Goal: Task Accomplishment & Management: Use online tool/utility

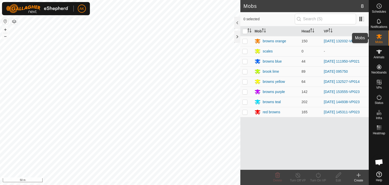
click at [378, 37] on icon at bounding box center [379, 36] width 6 height 5
click at [245, 81] on p-checkbox at bounding box center [244, 81] width 5 height 4
checkbox input "true"
click at [318, 172] on icon at bounding box center [318, 175] width 6 height 6
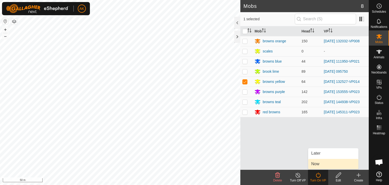
click at [317, 163] on link "Now" at bounding box center [333, 164] width 50 height 10
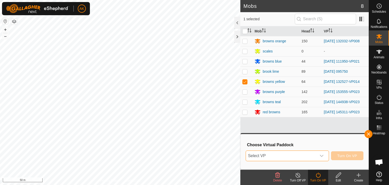
click at [313, 154] on span "Select VP" at bounding box center [281, 156] width 71 height 10
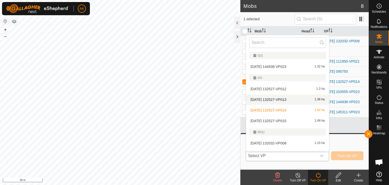
click at [278, 100] on li "[DATE] 132527-VP013 1.36 ha" at bounding box center [287, 99] width 83 height 10
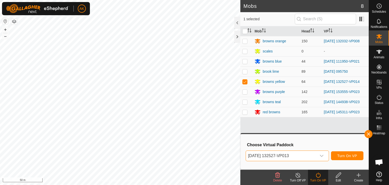
click at [347, 160] on div "[DATE] 132527-VP013 Turn On VP" at bounding box center [304, 156] width 118 height 12
click at [347, 158] on button "Turn On VP" at bounding box center [347, 155] width 32 height 9
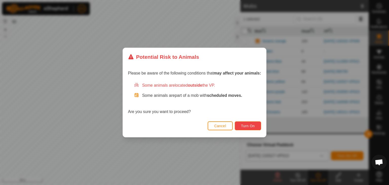
click at [248, 126] on span "Turn On" at bounding box center [248, 126] width 14 height 4
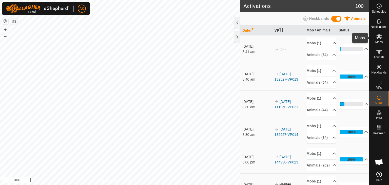
click at [376, 37] on icon at bounding box center [379, 36] width 6 height 6
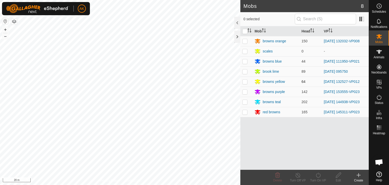
click at [242, 81] on p-checkbox at bounding box center [244, 81] width 5 height 4
checkbox input "true"
click at [318, 175] on icon at bounding box center [318, 175] width 6 height 6
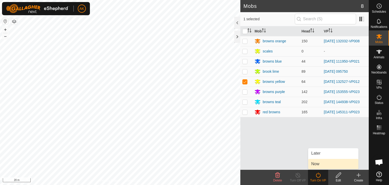
click at [319, 161] on link "Now" at bounding box center [333, 164] width 50 height 10
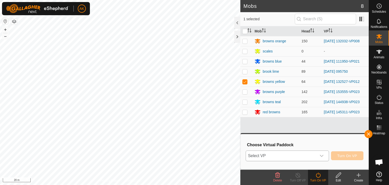
click at [313, 154] on span "Select VP" at bounding box center [281, 156] width 71 height 10
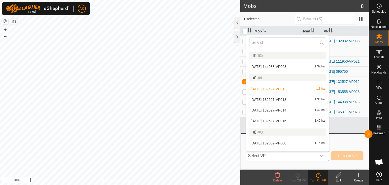
click at [283, 98] on li "[DATE] 132527-VP013 1.36 ha" at bounding box center [287, 99] width 83 height 10
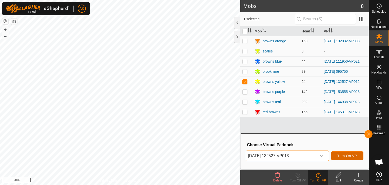
click at [346, 156] on span "Turn On VP" at bounding box center [347, 156] width 20 height 4
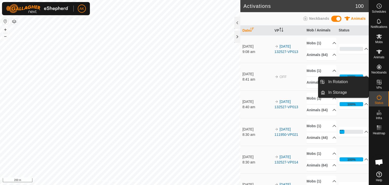
click at [378, 79] on icon at bounding box center [379, 82] width 6 height 6
click at [346, 81] on link "In Rotation" at bounding box center [346, 82] width 43 height 10
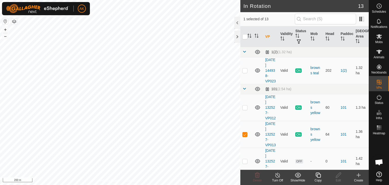
click at [359, 175] on icon at bounding box center [358, 175] width 4 height 0
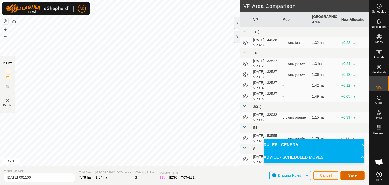
click at [350, 176] on span "Save" at bounding box center [352, 175] width 9 height 4
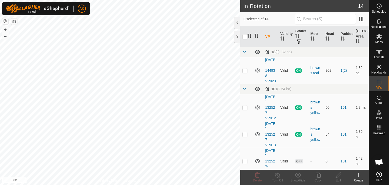
checkbox input "true"
click at [316, 176] on icon at bounding box center [318, 175] width 6 height 6
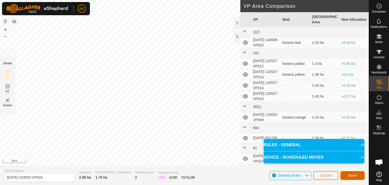
click at [349, 175] on span "Save" at bounding box center [352, 175] width 9 height 4
